Goal: Use online tool/utility: Utilize a website feature to perform a specific function

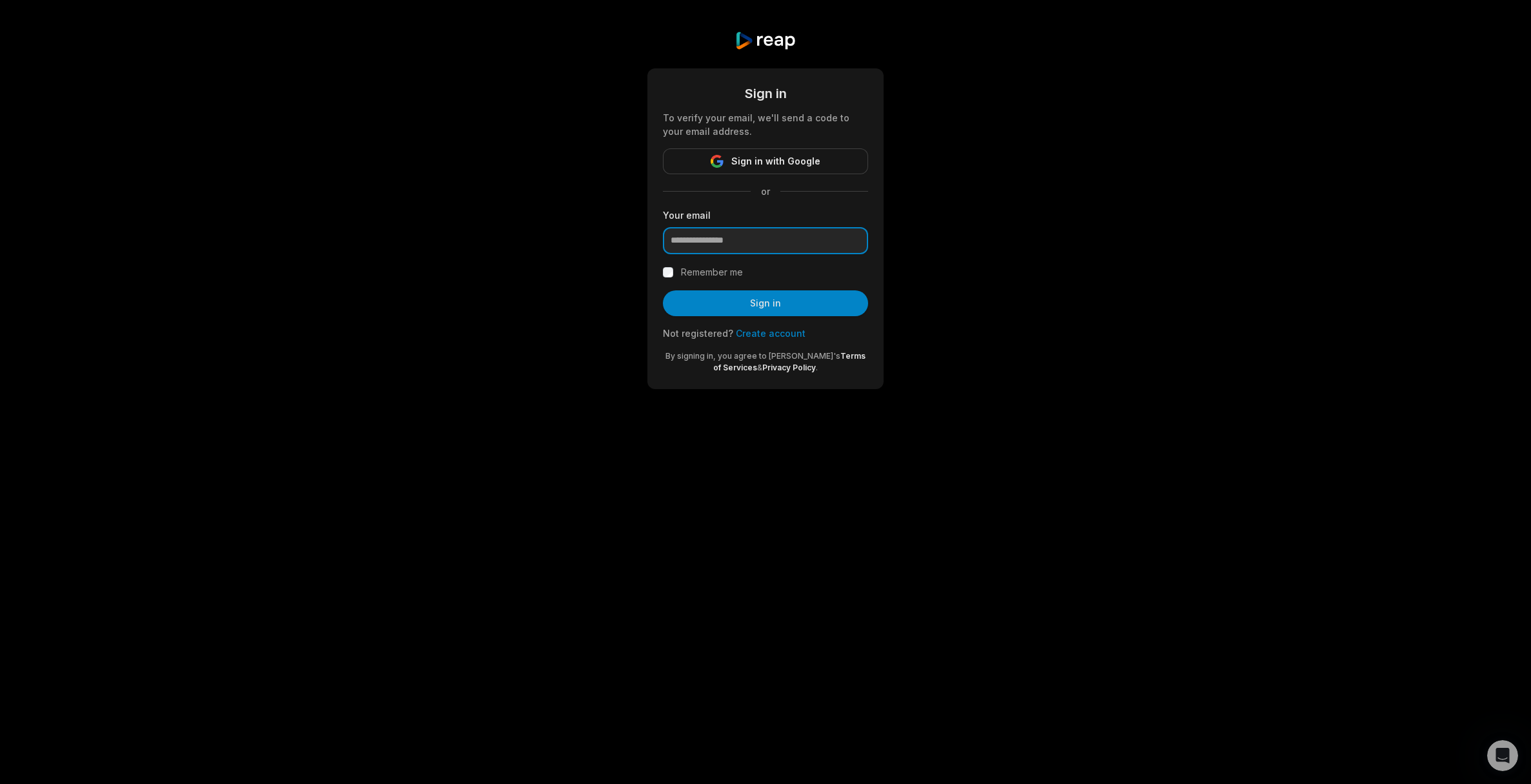
click at [729, 247] on input "email" at bounding box center [765, 240] width 205 height 27
type input "**********"
click at [662, 291] on button "Sign in" at bounding box center [765, 303] width 205 height 26
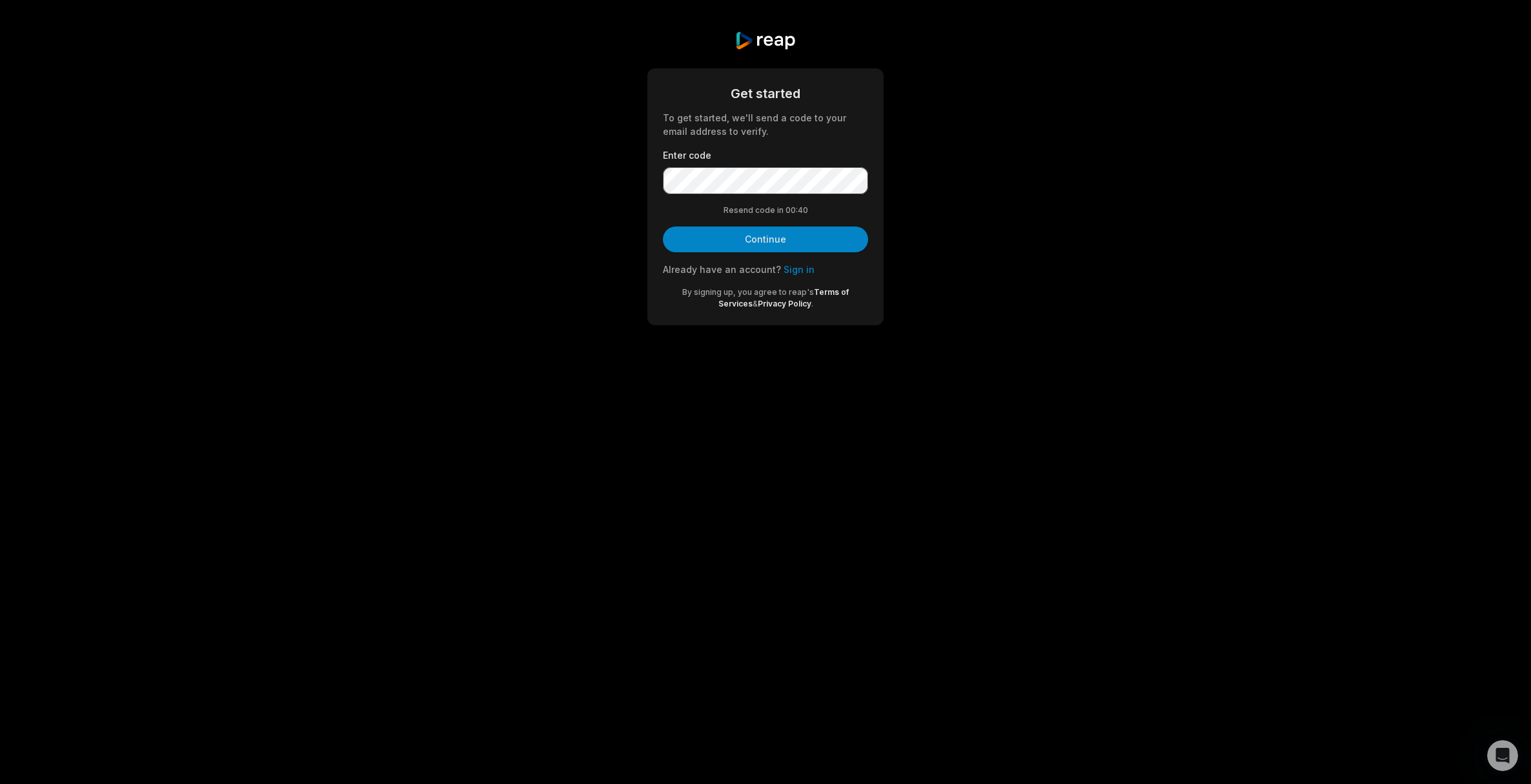
click at [773, 251] on button "Continue" at bounding box center [765, 239] width 205 height 26
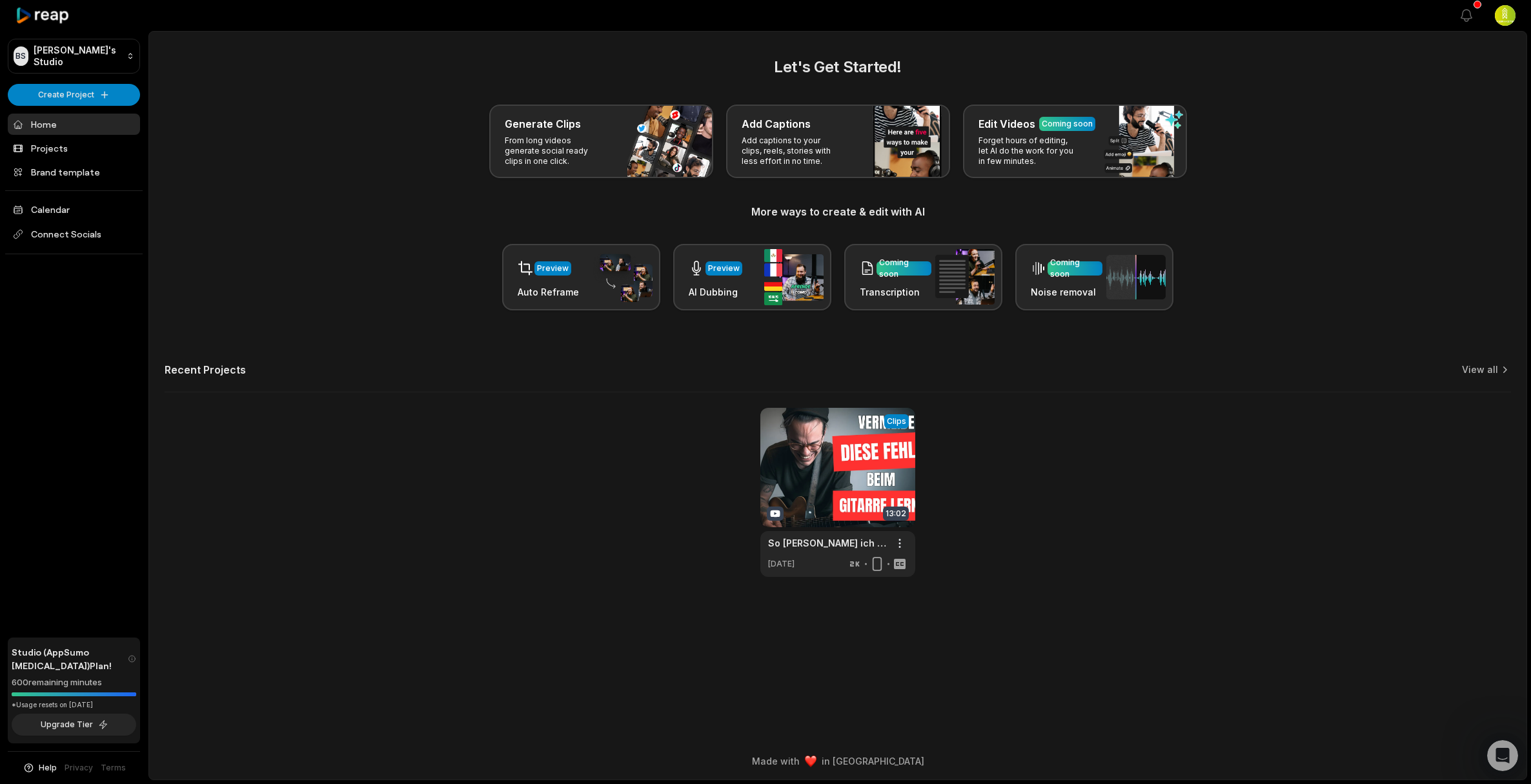
click at [519, 390] on div "Recent Projects View all" at bounding box center [837, 378] width 1346 height 29
click at [48, 85] on html "[PERSON_NAME] Studio Create Project Home Projects Brand template Calendar Conne…" at bounding box center [766, 392] width 1531 height 784
click at [425, 169] on html "[PERSON_NAME] Studio Create Project Home Projects Brand template Calendar Conne…" at bounding box center [766, 392] width 1531 height 784
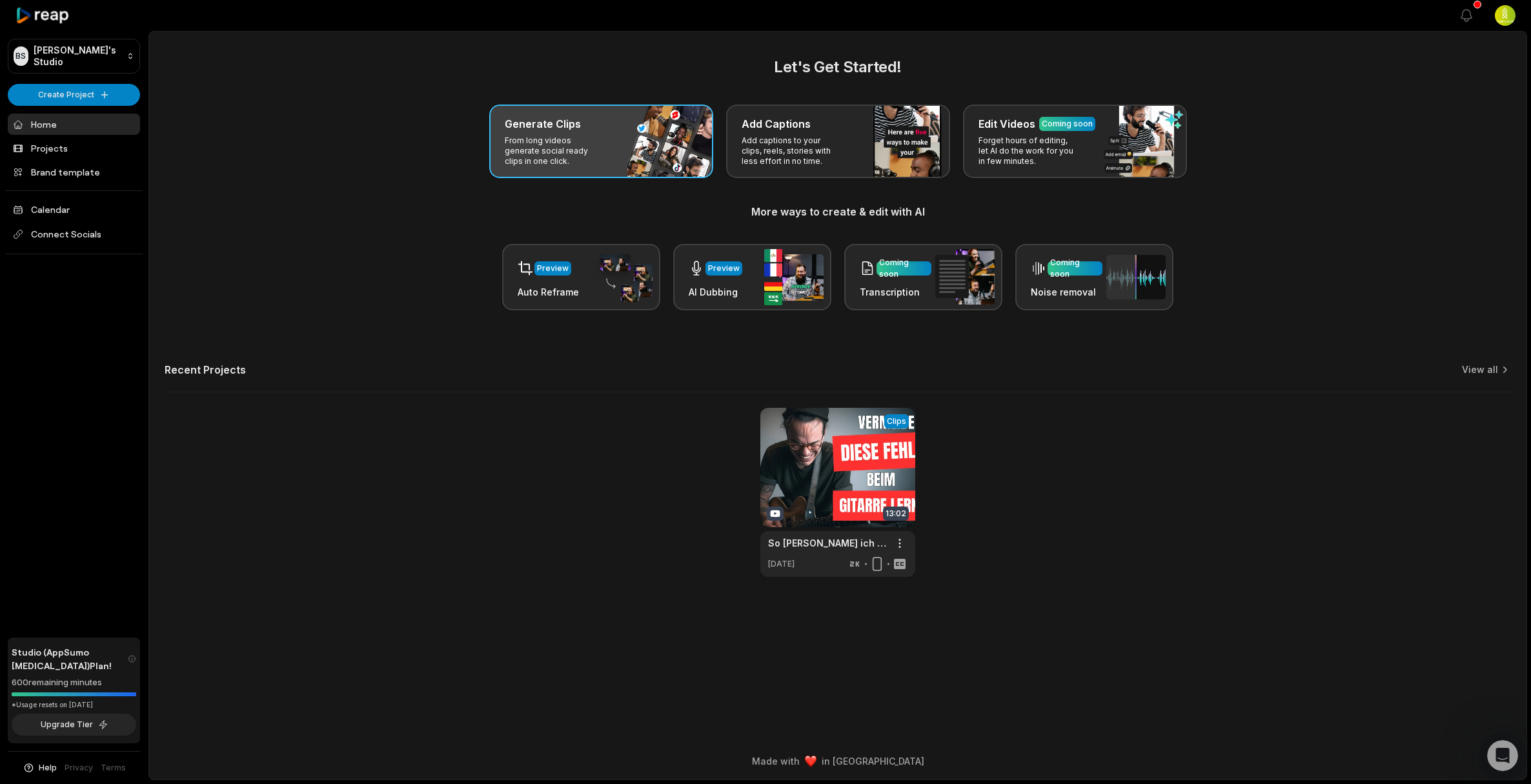
click at [649, 137] on div "Generate Clips From long videos generate social ready clips in one click." at bounding box center [601, 141] width 224 height 73
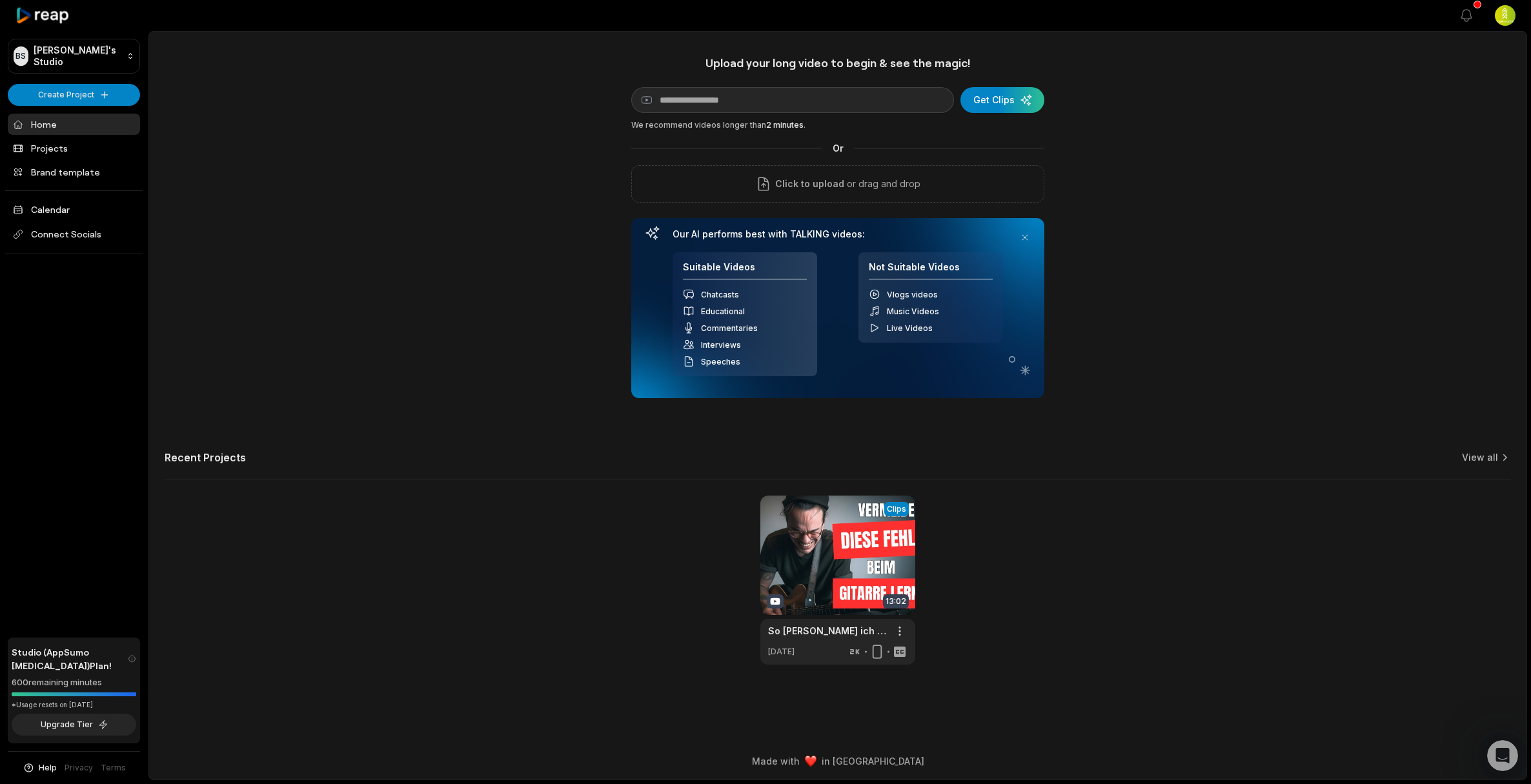
click at [664, 114] on div "Upload your long video to begin & see the magic! YouTube link Get Clips We reco…" at bounding box center [837, 227] width 413 height 343
click at [669, 107] on input at bounding box center [793, 100] width 323 height 26
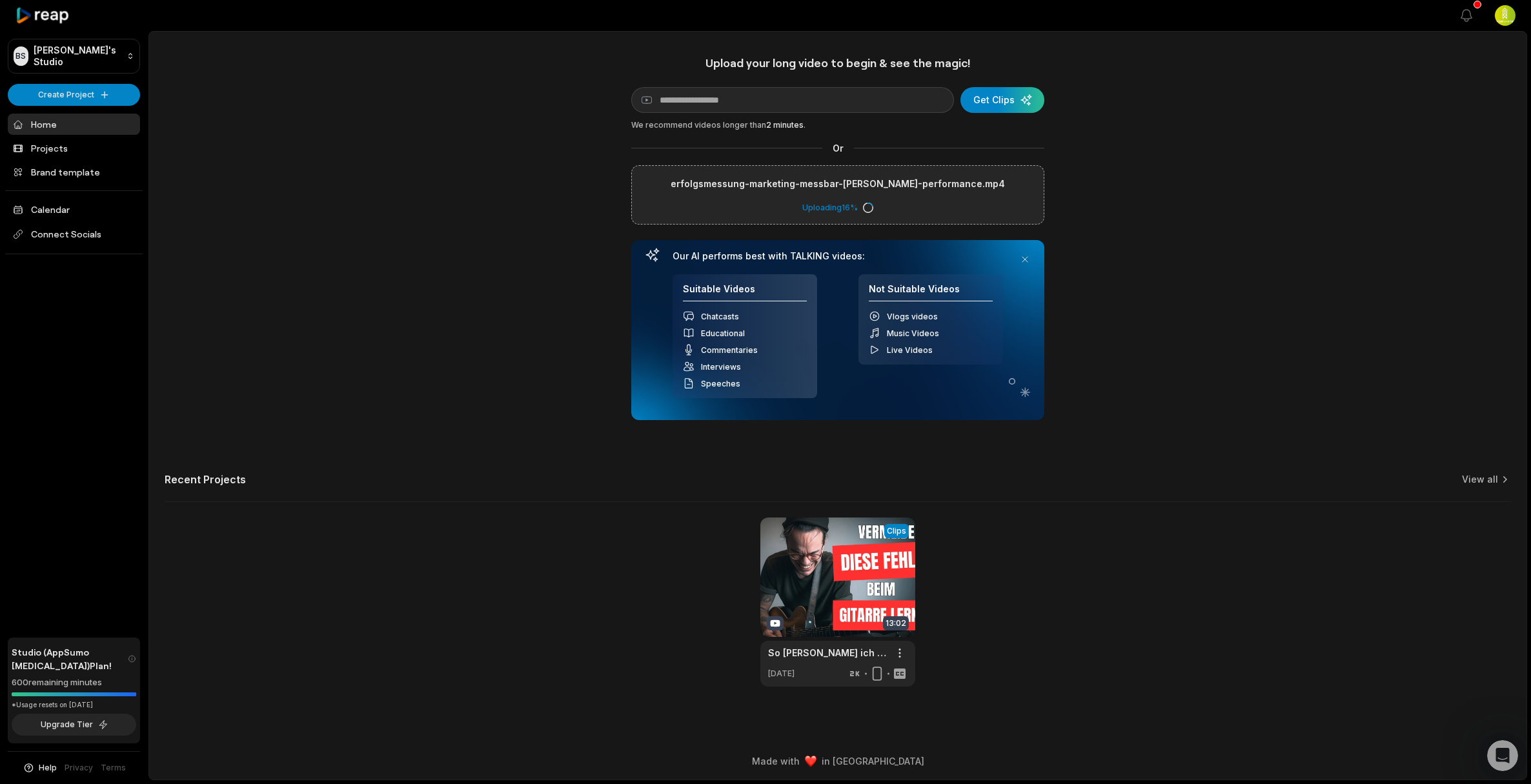
click at [516, 289] on div "Upload your long video to begin & see the magic! YouTube link Get Clips We reco…" at bounding box center [837, 371] width 1377 height 631
click at [526, 214] on div "Upload your long video to begin & see the magic! YouTube link Get Clips We reco…" at bounding box center [837, 371] width 1377 height 631
click at [495, 524] on div "View Clips Clips 13:02 So [PERSON_NAME] ich heute ein BESSERER Gitarrist Open o…" at bounding box center [837, 602] width 1346 height 169
